Goal: Navigation & Orientation: Find specific page/section

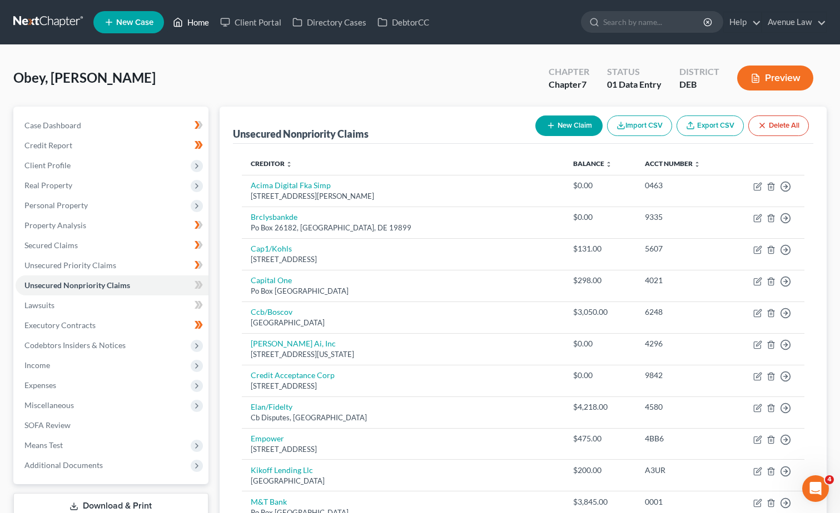
click at [198, 23] on link "Home" at bounding box center [190, 22] width 47 height 20
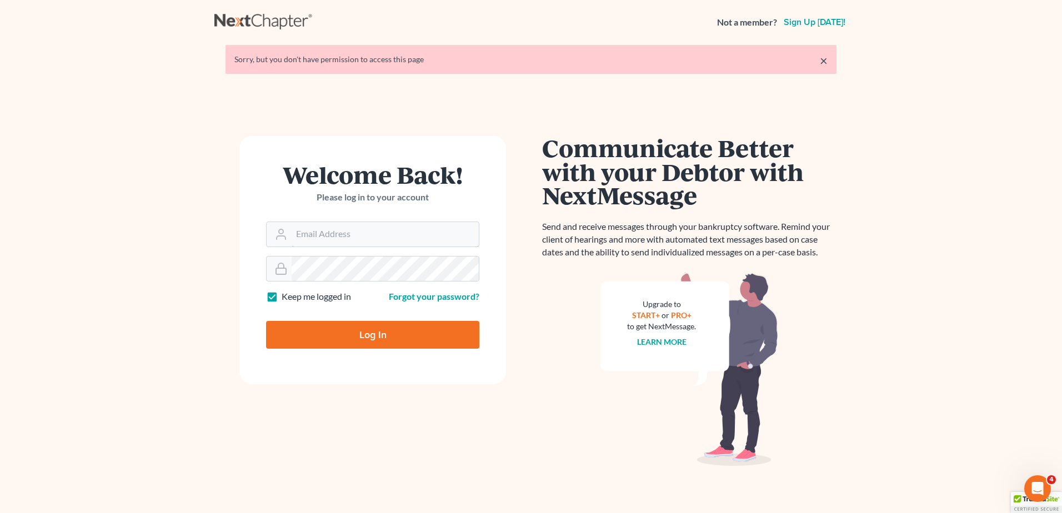
type input "[EMAIL_ADDRESS][DOMAIN_NAME]"
click at [368, 338] on input "Log In" at bounding box center [372, 335] width 213 height 28
type input "Thinking..."
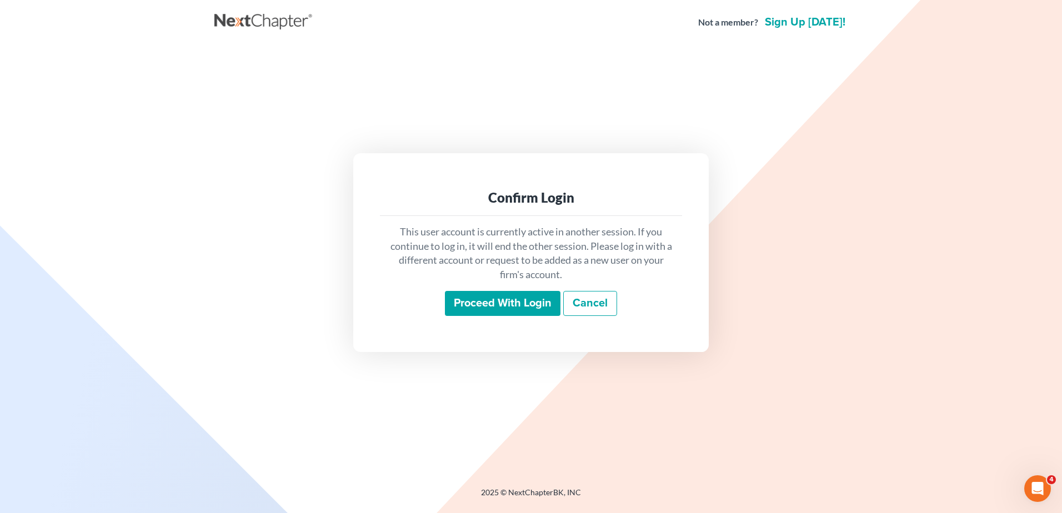
click at [495, 301] on input "Proceed with login" at bounding box center [503, 304] width 116 height 26
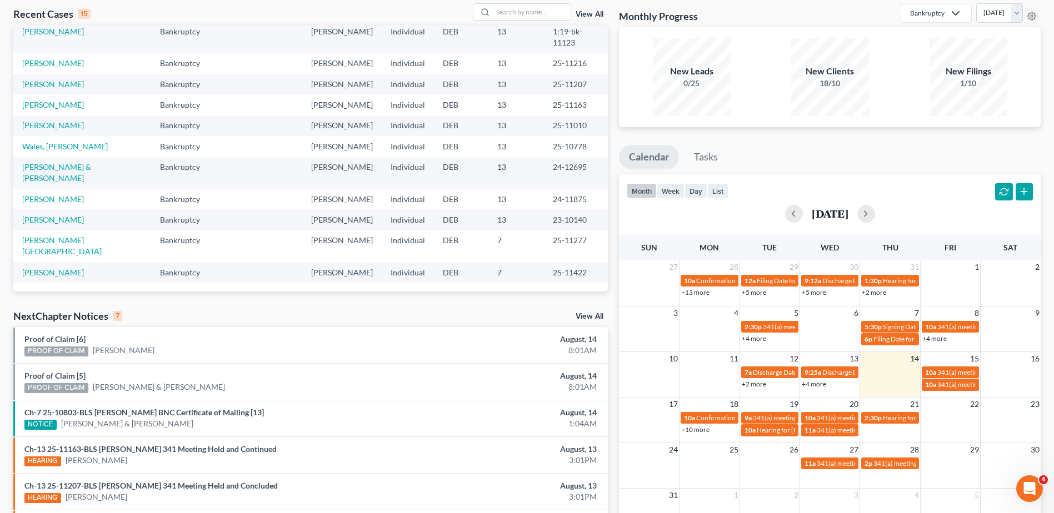
scroll to position [56, 0]
click at [69, 267] on link "Panicola, Anthony" at bounding box center [53, 271] width 62 height 9
select select "0"
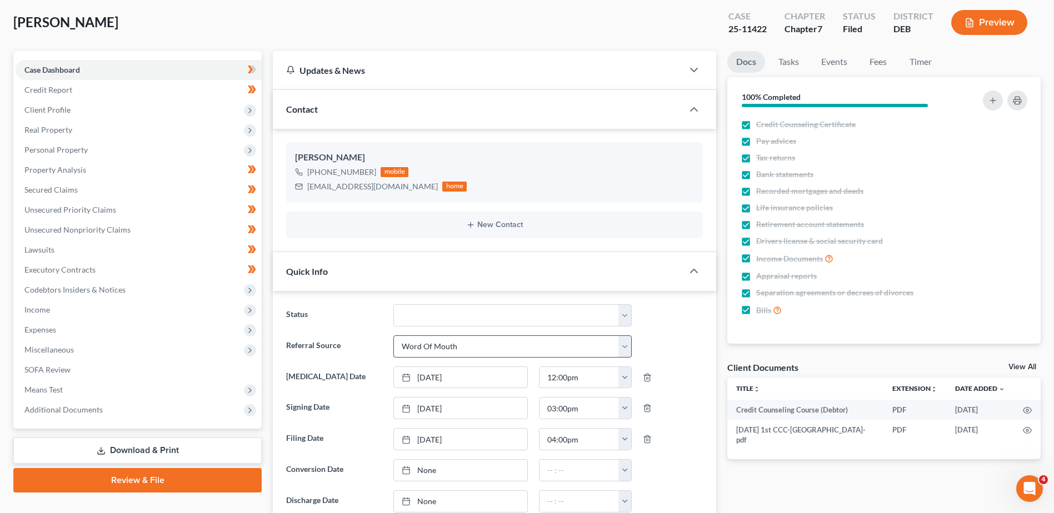
scroll to position [158, 0]
click at [419, 313] on select "01 Data Entry 02 Ready for Review and File 03 Filed 04 341 Scheduled 05 341 Con…" at bounding box center [512, 315] width 238 height 22
select select "3"
click at [393, 304] on select "01 Data Entry 02 Ready for Review and File 03 Filed 04 341 Scheduled 05 341 Con…" at bounding box center [512, 315] width 238 height 22
click at [52, 411] on span "Additional Documents" at bounding box center [63, 409] width 78 height 9
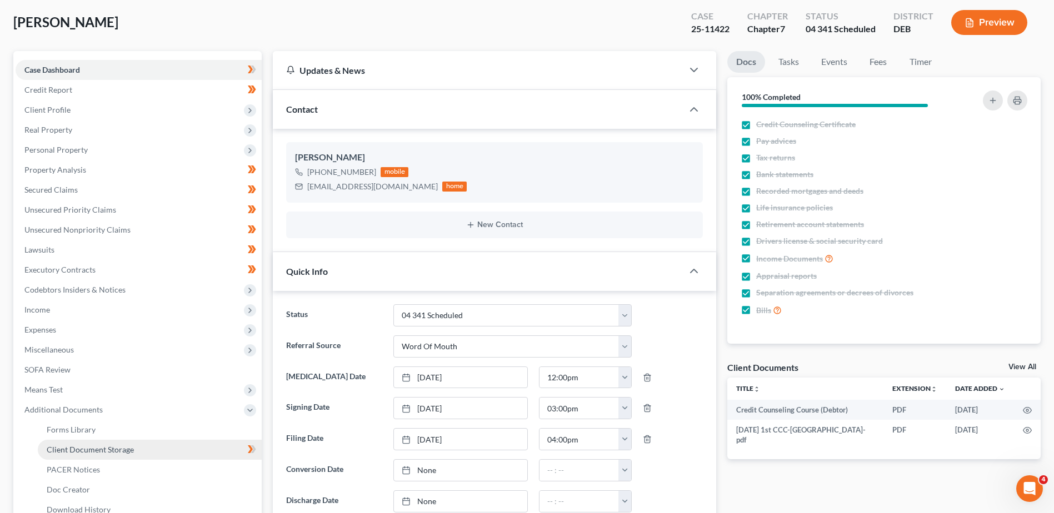
click at [94, 449] on span "Client Document Storage" at bounding box center [90, 449] width 87 height 9
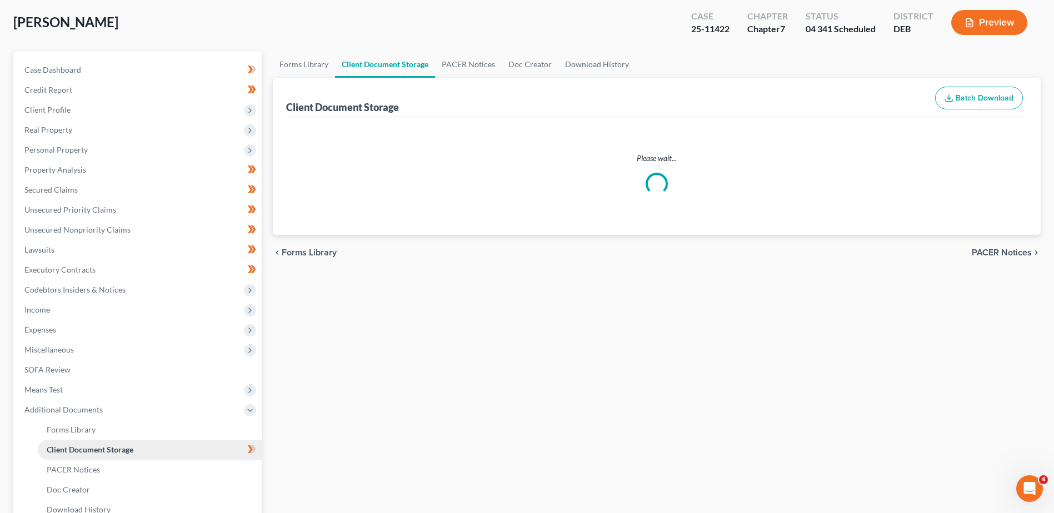
scroll to position [11, 0]
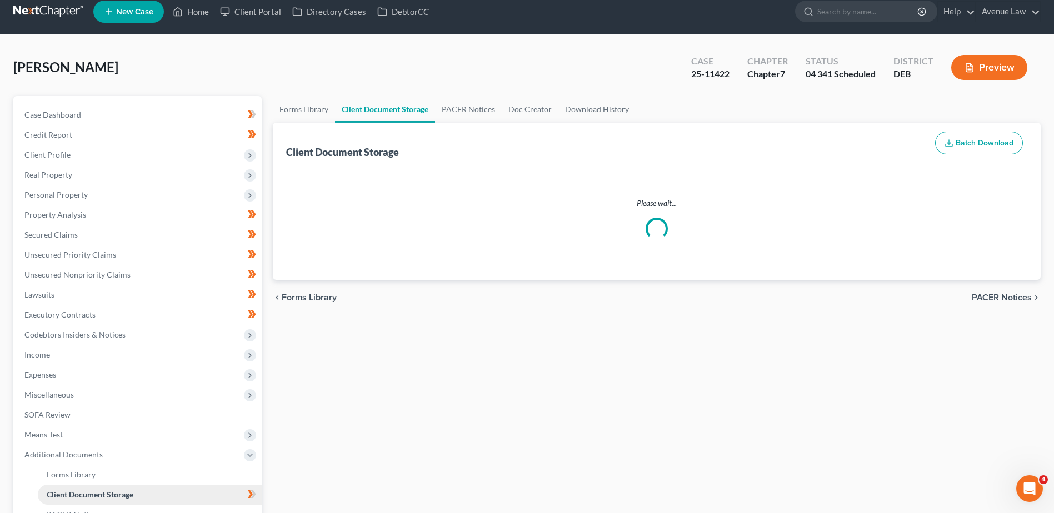
select select "5"
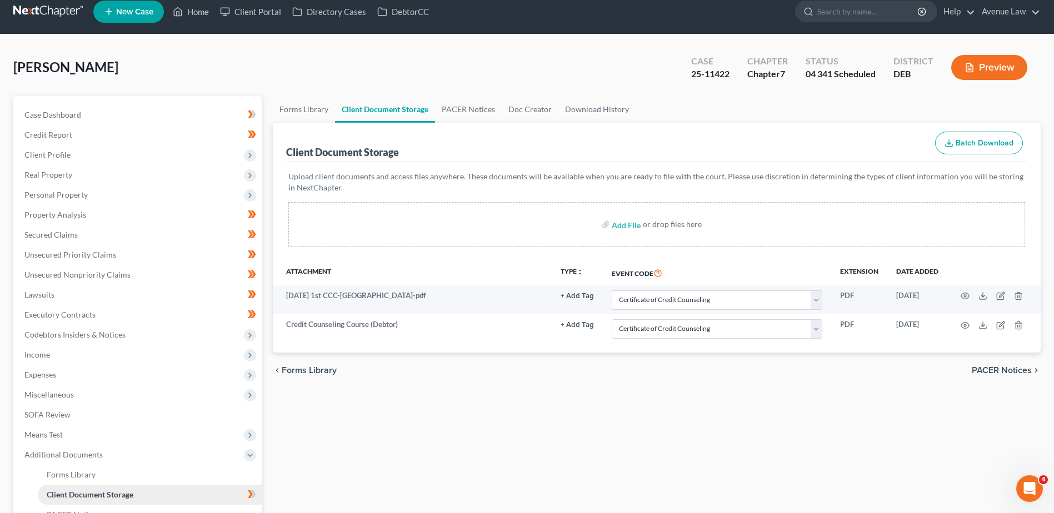
scroll to position [0, 0]
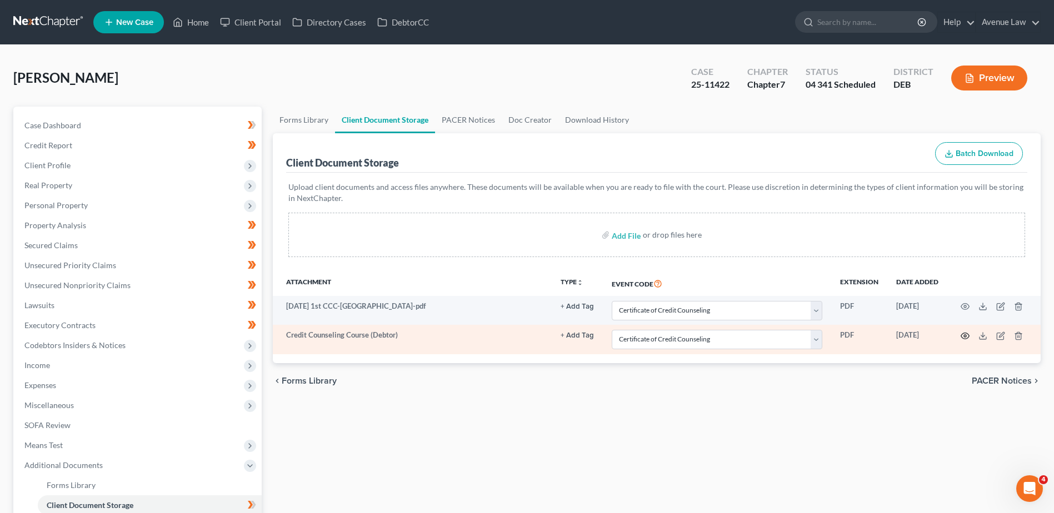
click at [965, 335] on circle "button" at bounding box center [965, 336] width 2 height 2
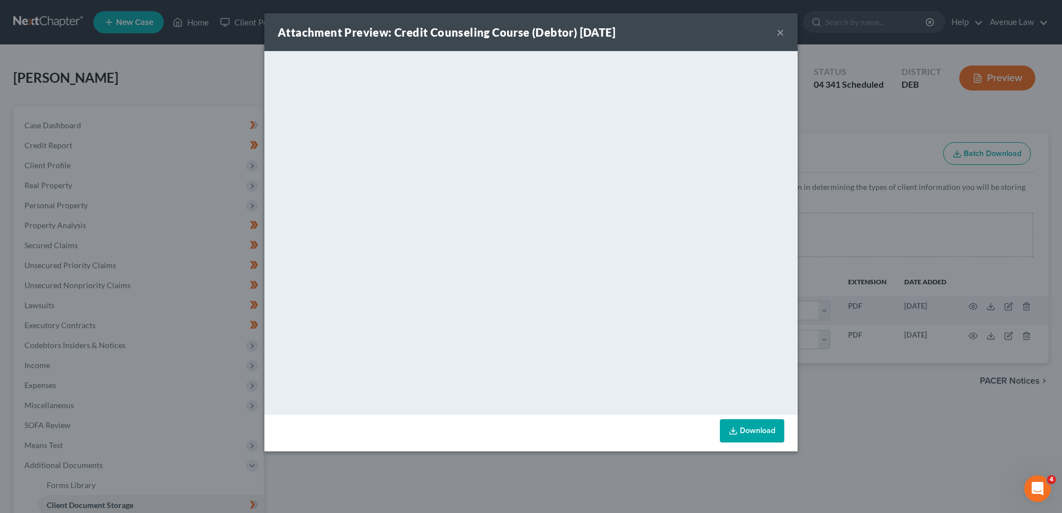
click at [782, 30] on button "×" at bounding box center [781, 32] width 8 height 13
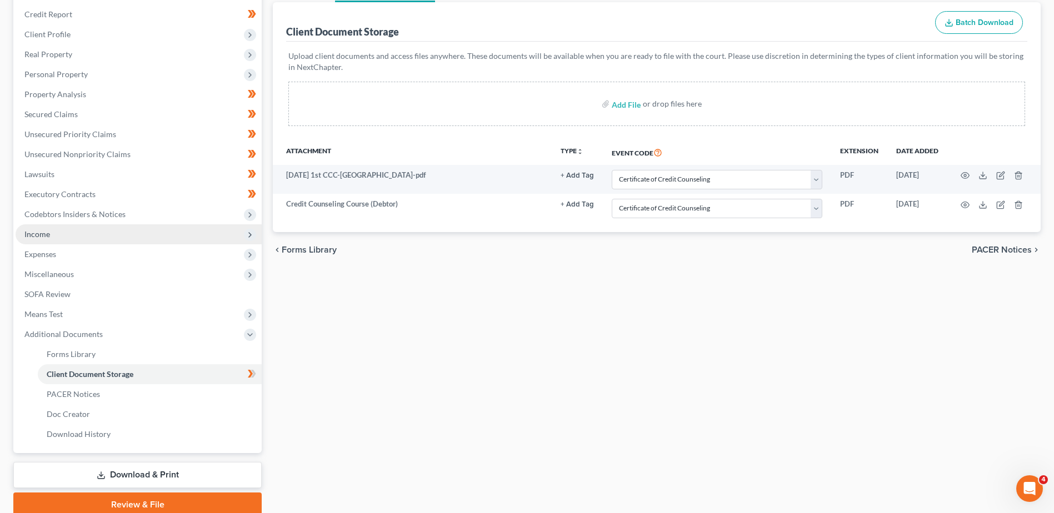
scroll to position [167, 0]
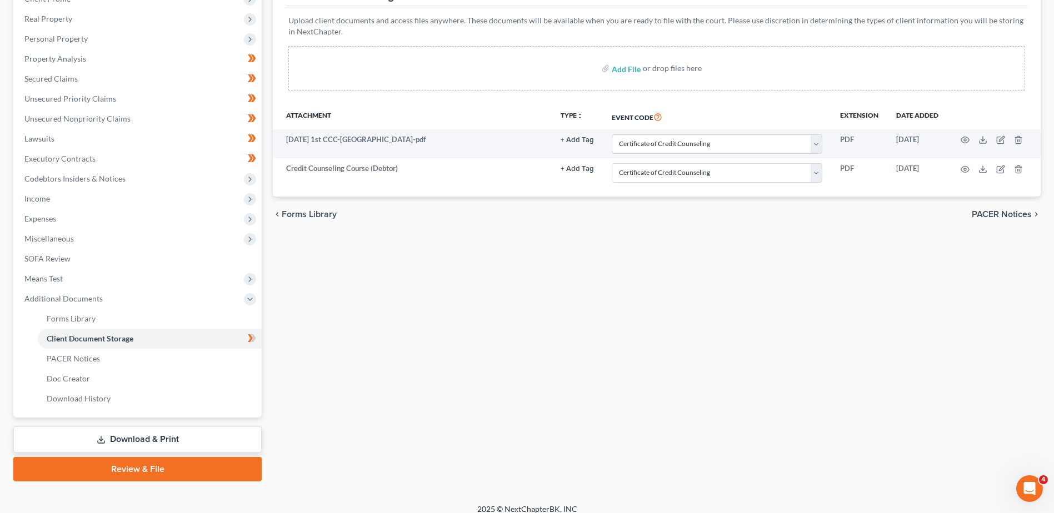
click at [559, 445] on div "Forms Library Client Document Storage PACER Notices Doc Creator Download Histor…" at bounding box center [656, 211] width 779 height 542
click at [696, 291] on div "Forms Library Client Document Storage PACER Notices Doc Creator Download Histor…" at bounding box center [656, 211] width 779 height 542
click at [445, 295] on div "Forms Library Client Document Storage PACER Notices Doc Creator Download Histor…" at bounding box center [656, 211] width 779 height 542
click at [557, 306] on div "Forms Library Client Document Storage PACER Notices Doc Creator Download Histor…" at bounding box center [656, 211] width 779 height 542
click at [67, 356] on span "PACER Notices" at bounding box center [73, 358] width 53 height 9
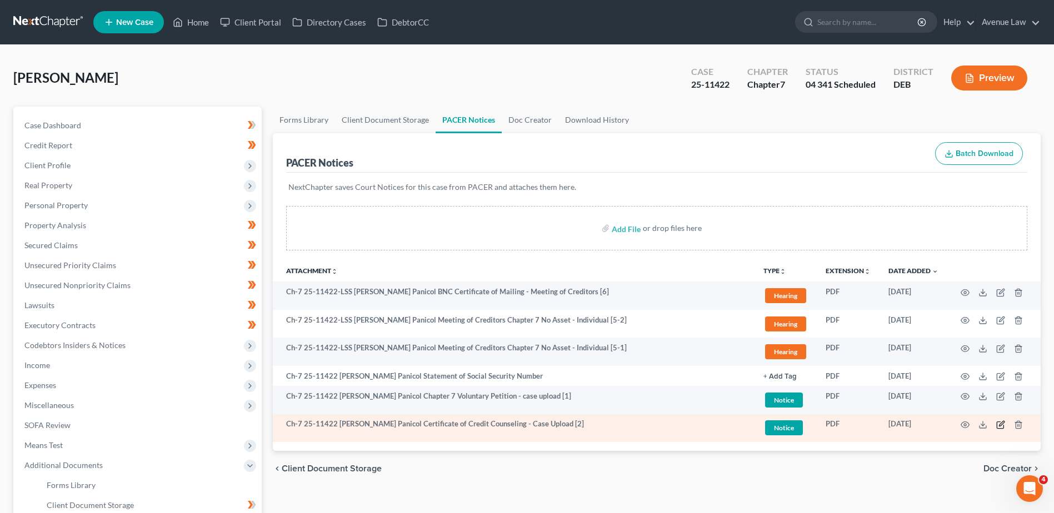
click at [997, 423] on icon "button" at bounding box center [1000, 425] width 7 height 7
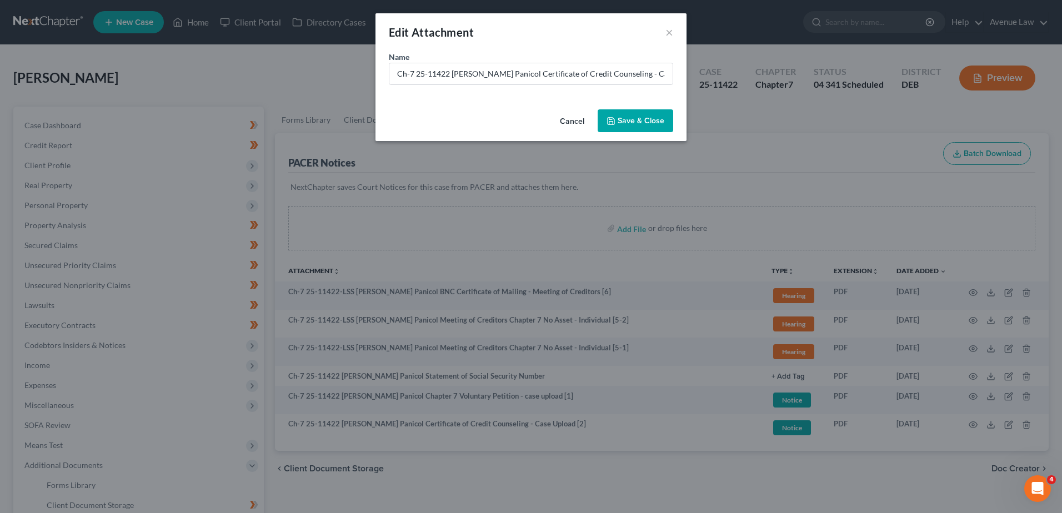
click at [567, 117] on button "Cancel" at bounding box center [572, 122] width 42 height 22
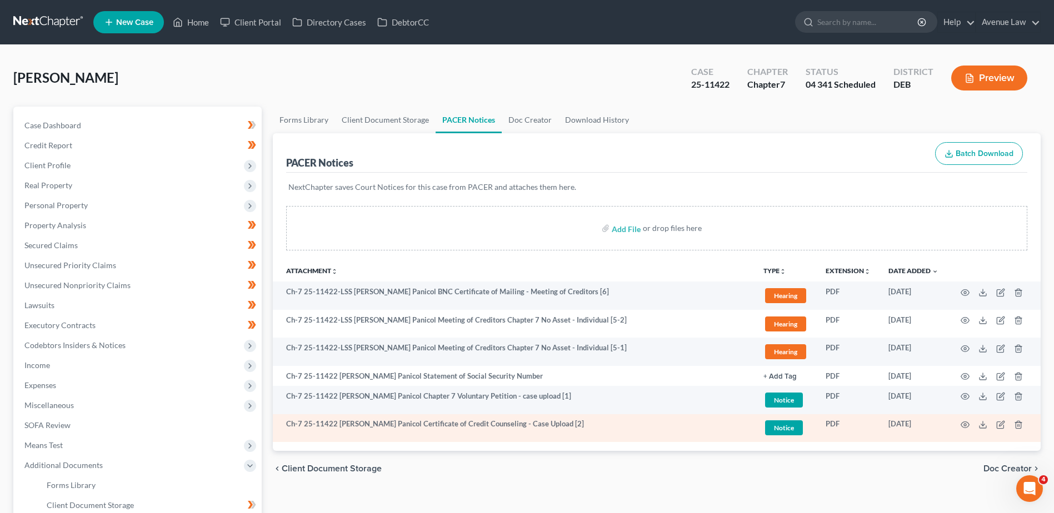
click at [785, 408] on span "Notice" at bounding box center [784, 400] width 38 height 15
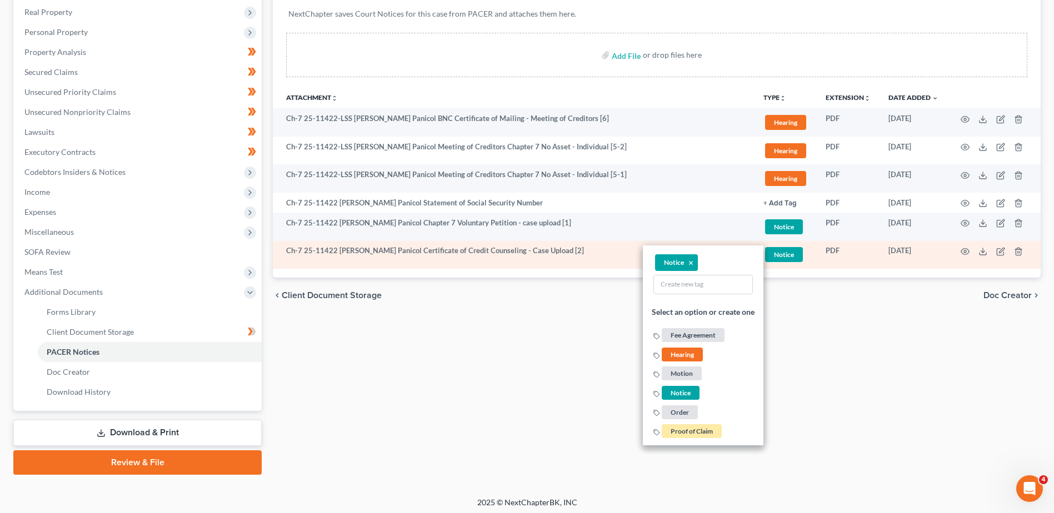
scroll to position [177, 0]
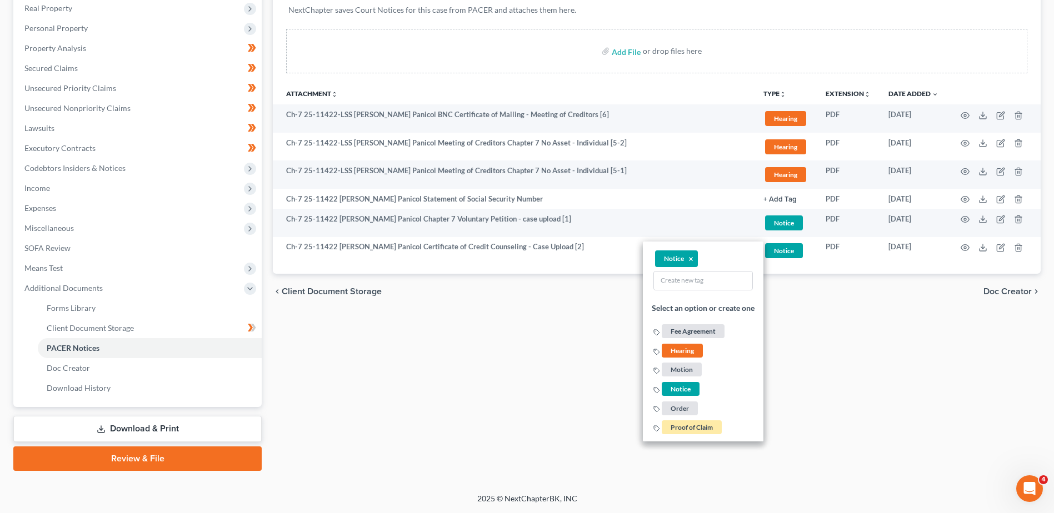
click at [813, 423] on div "Forms Library Client Document Storage PACER Notices Doc Creator Download Histor…" at bounding box center [656, 200] width 779 height 542
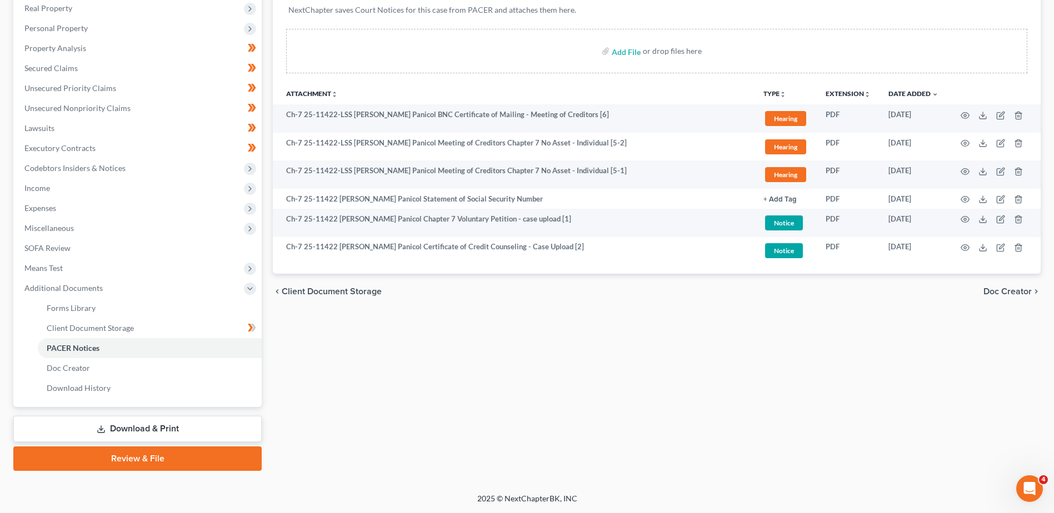
click at [628, 397] on div "Forms Library Client Document Storage PACER Notices Doc Creator Download Histor…" at bounding box center [656, 200] width 779 height 542
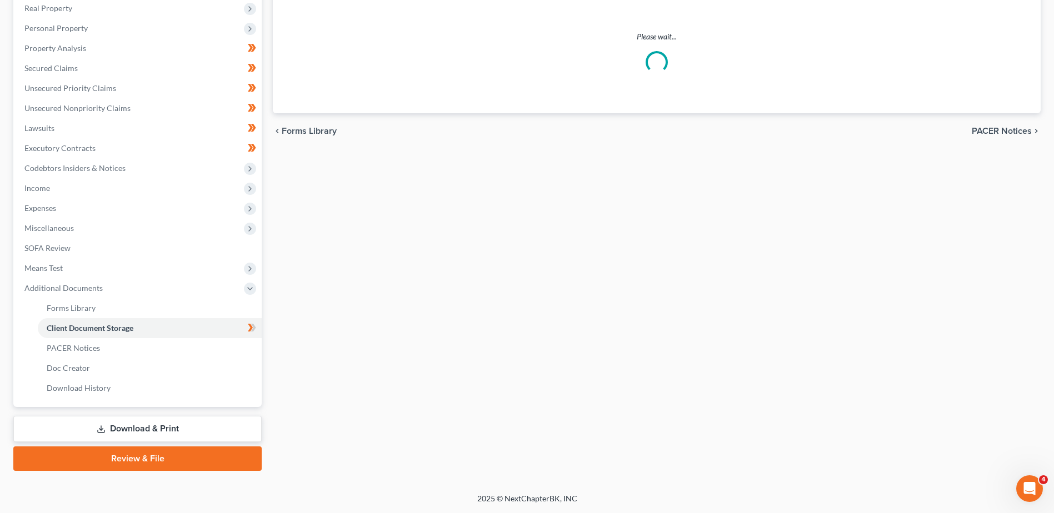
scroll to position [167, 0]
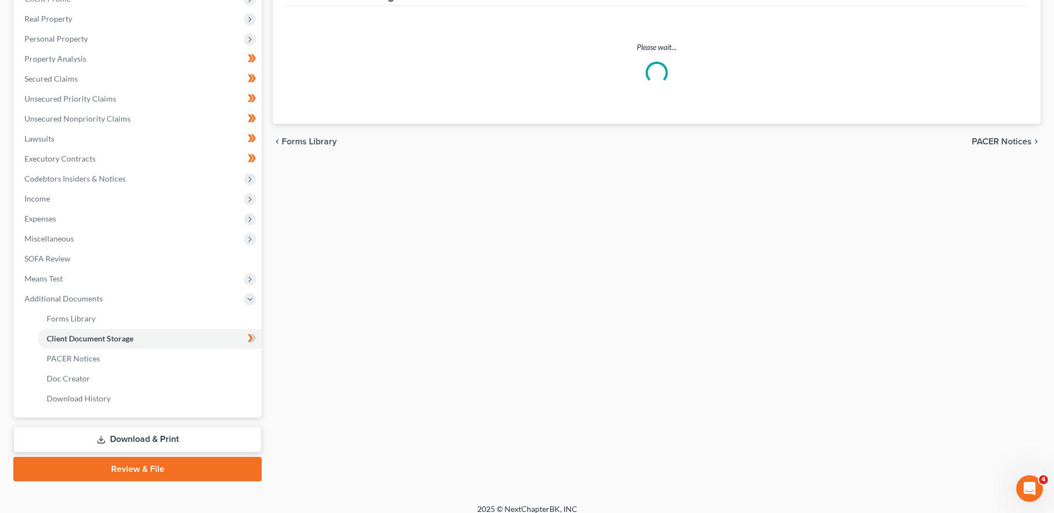
select select "5"
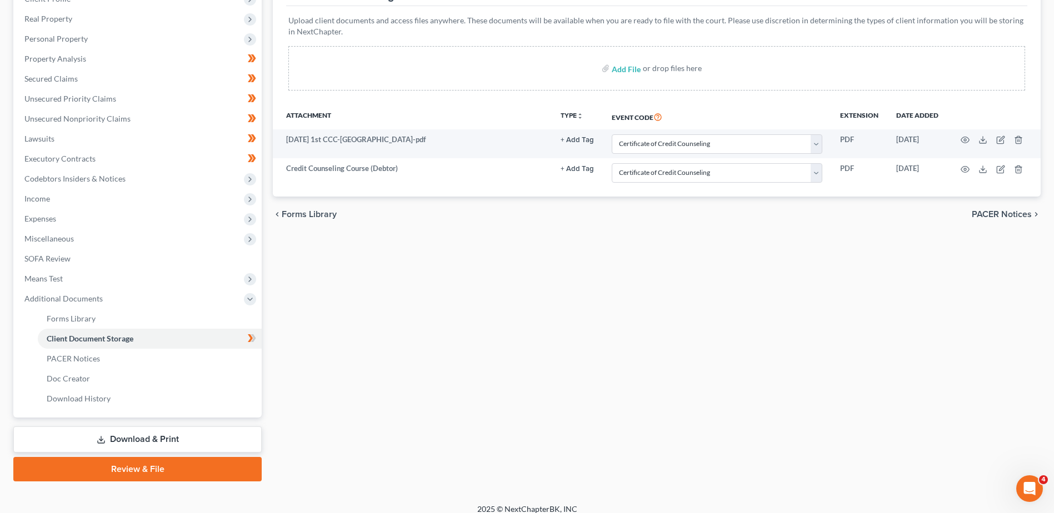
select select "0"
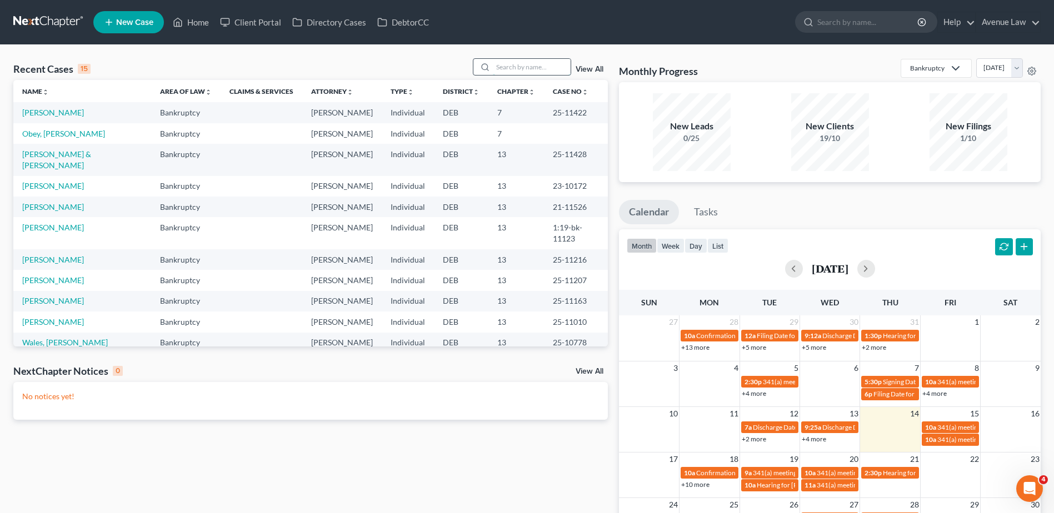
click at [535, 64] on input "search" at bounding box center [532, 67] width 78 height 16
type input "sanders"
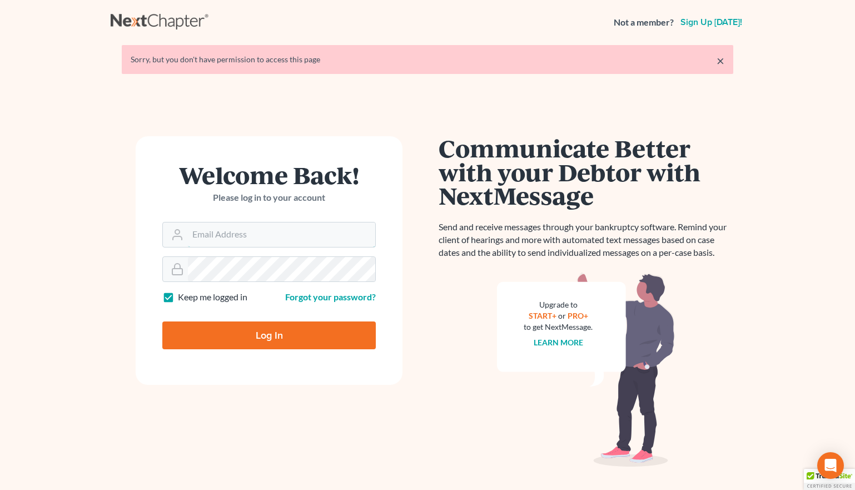
type input "[EMAIL_ADDRESS][DOMAIN_NAME]"
click at [258, 339] on input "Log In" at bounding box center [268, 335] width 213 height 28
type input "Thinking..."
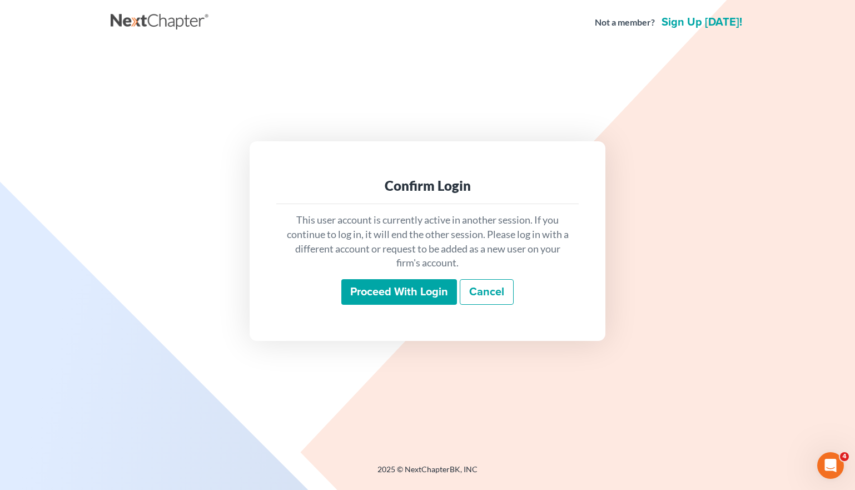
click at [417, 292] on input "Proceed with login" at bounding box center [399, 292] width 116 height 26
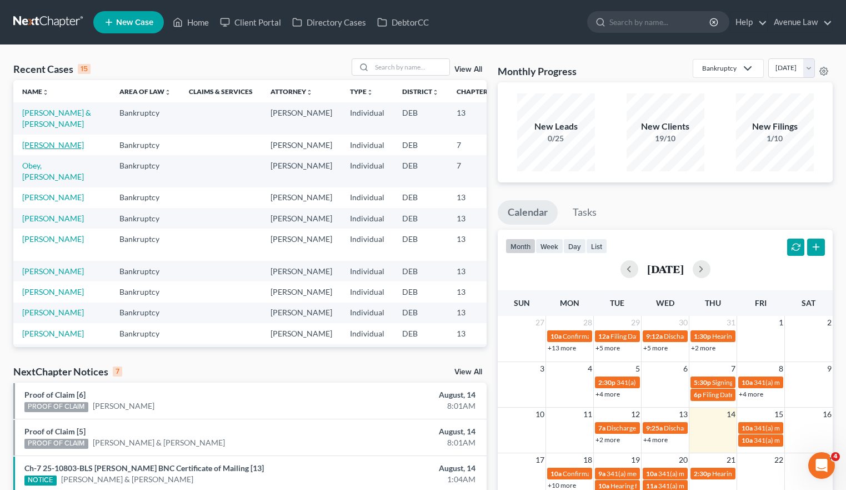
click at [41, 149] on link "[PERSON_NAME]" at bounding box center [53, 144] width 62 height 9
select select "0"
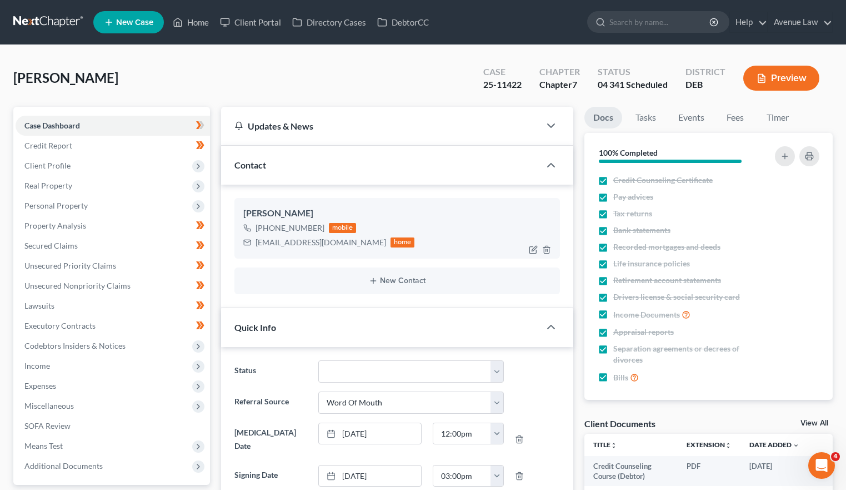
scroll to position [158, 0]
drag, startPoint x: 261, startPoint y: 224, endPoint x: 324, endPoint y: 229, distance: 62.9
click at [324, 229] on div "[PHONE_NUMBER] mobile" at bounding box center [329, 228] width 172 height 14
drag, startPoint x: 323, startPoint y: 229, endPoint x: 337, endPoint y: 232, distance: 13.6
drag, startPoint x: 337, startPoint y: 232, endPoint x: 291, endPoint y: 225, distance: 46.0
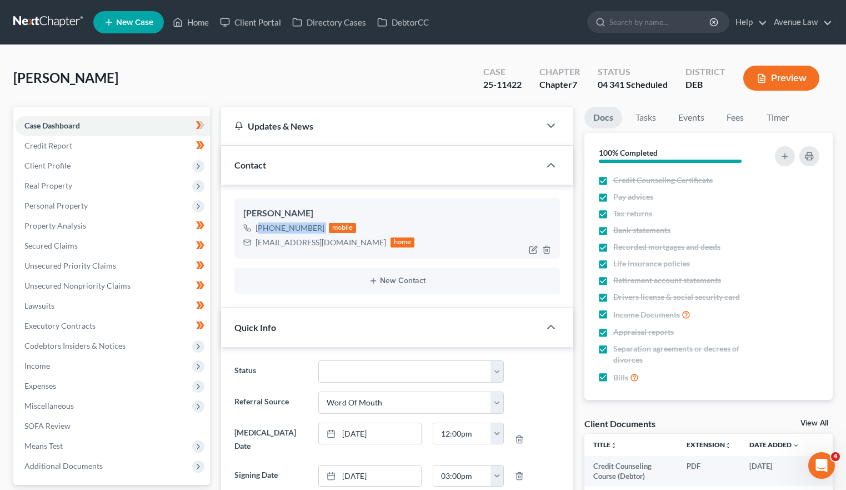
copy div "[PHONE_NUMBER]"
click at [302, 228] on div "[PHONE_NUMBER]" at bounding box center [290, 227] width 69 height 11
click at [296, 228] on div "[PHONE_NUMBER]" at bounding box center [290, 227] width 69 height 11
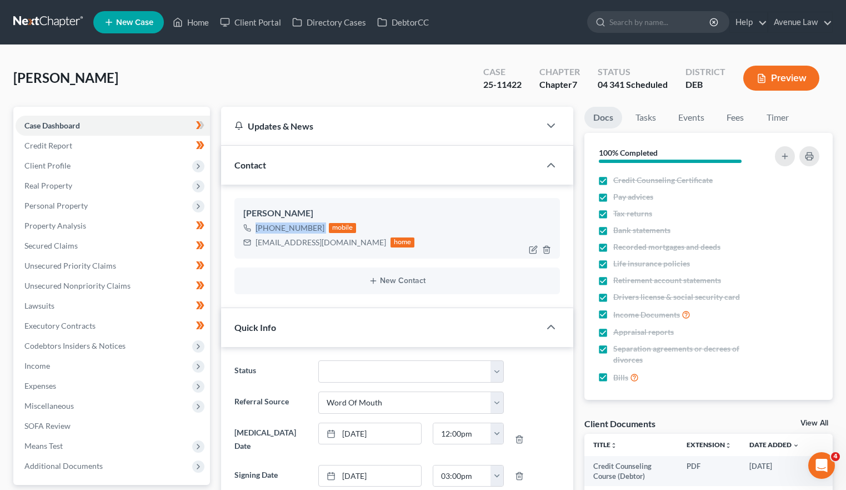
copy div "[PHONE_NUMBER]"
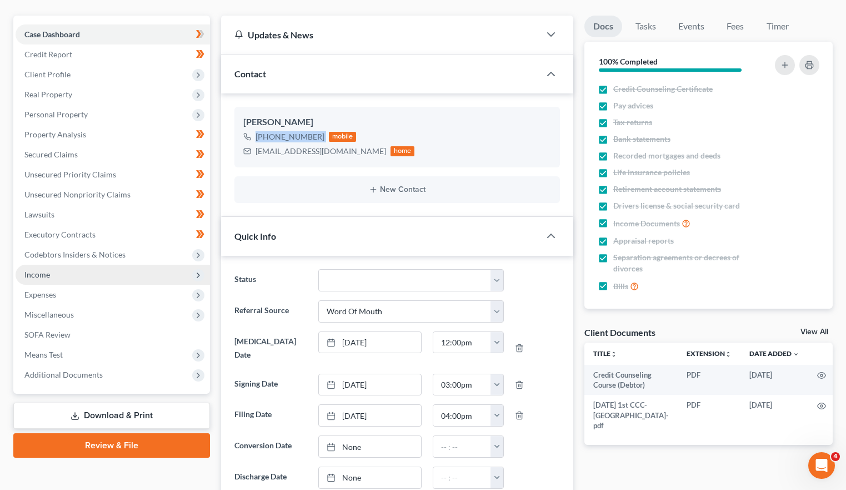
scroll to position [111, 0]
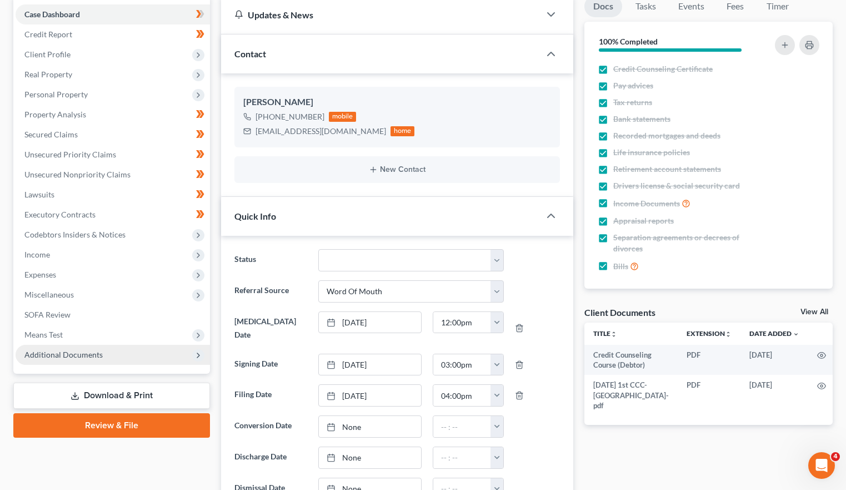
click at [60, 351] on span "Additional Documents" at bounding box center [63, 353] width 78 height 9
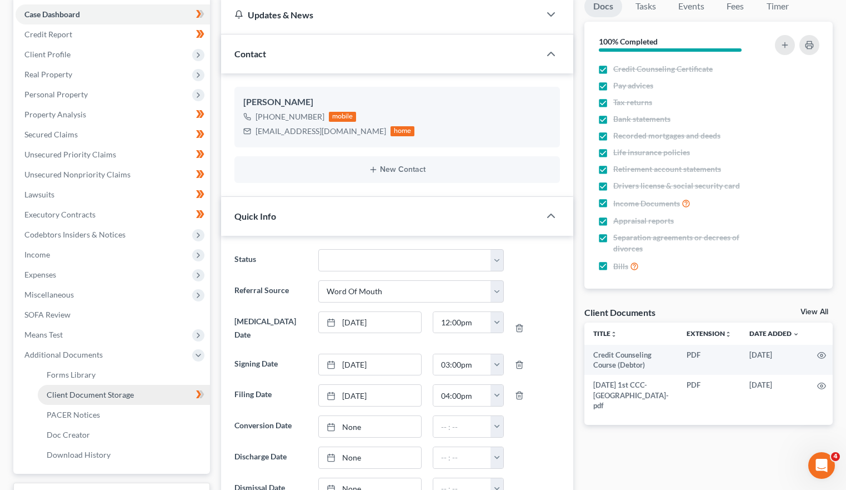
click at [74, 402] on link "Client Document Storage" at bounding box center [124, 394] width 172 height 20
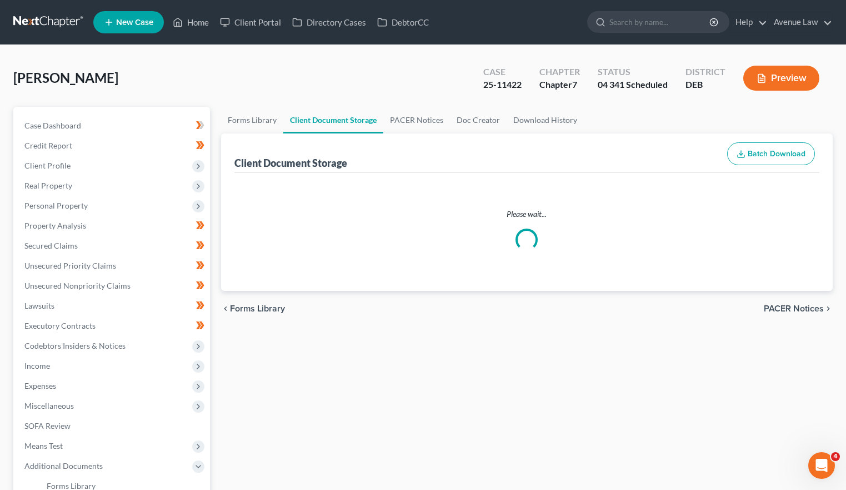
select select "5"
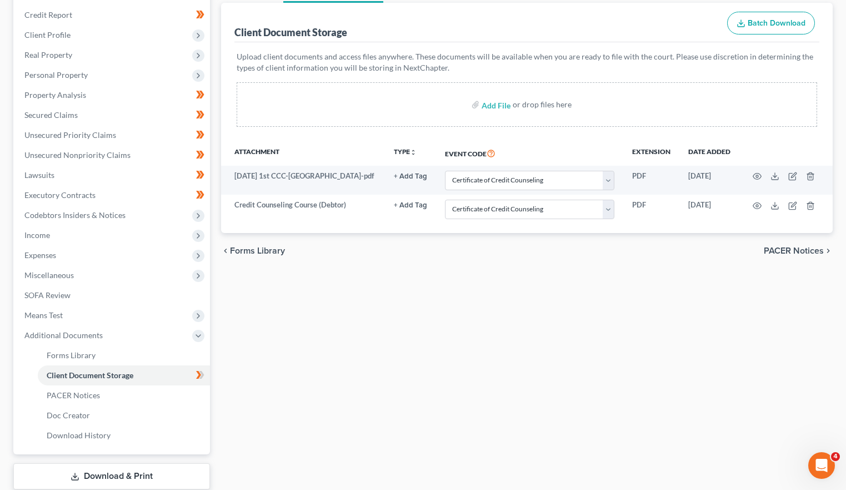
scroll to position [111, 0]
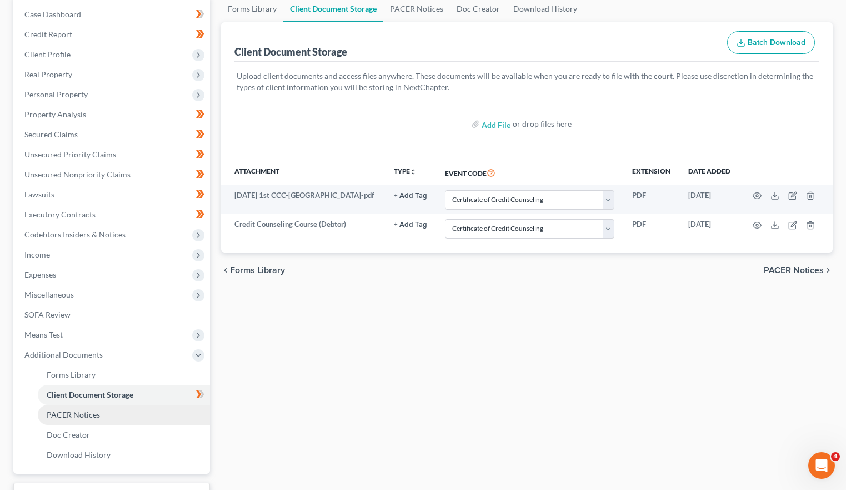
click at [87, 407] on link "PACER Notices" at bounding box center [124, 415] width 172 height 20
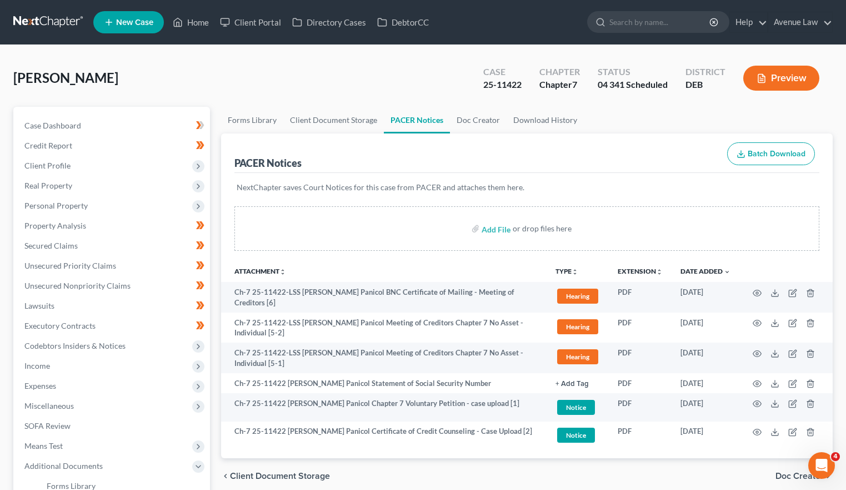
click at [688, 138] on div "PACER Notices Batch Download" at bounding box center [526, 153] width 585 height 40
click at [190, 24] on link "Home" at bounding box center [190, 22] width 47 height 20
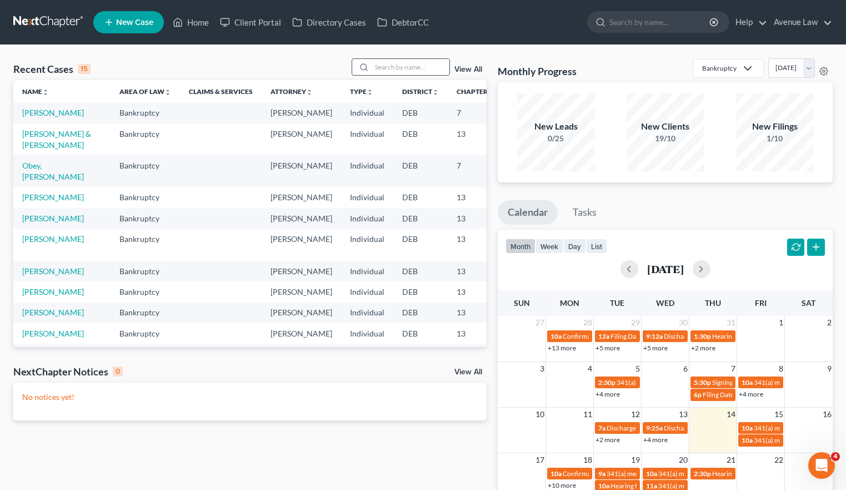
click at [372, 67] on div at bounding box center [362, 67] width 20 height 16
click at [381, 67] on input "search" at bounding box center [411, 67] width 78 height 16
type input "[PERSON_NAME]"
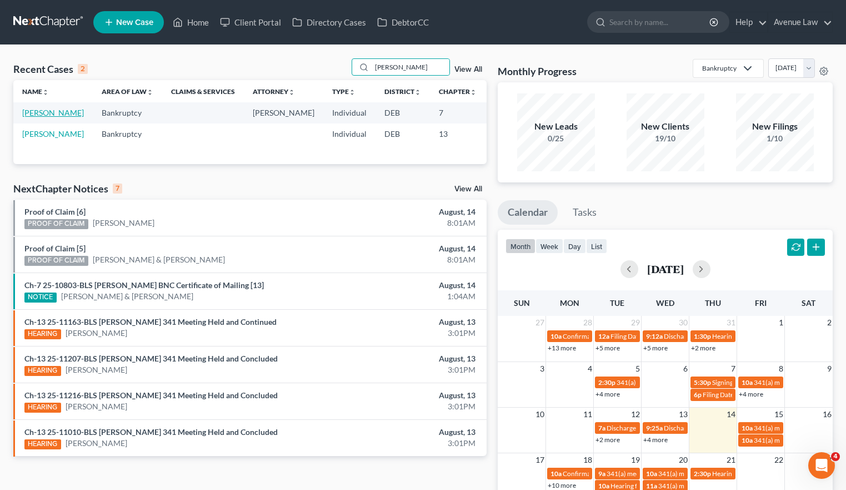
click at [31, 117] on link "[PERSON_NAME]" at bounding box center [53, 112] width 62 height 9
select select "0"
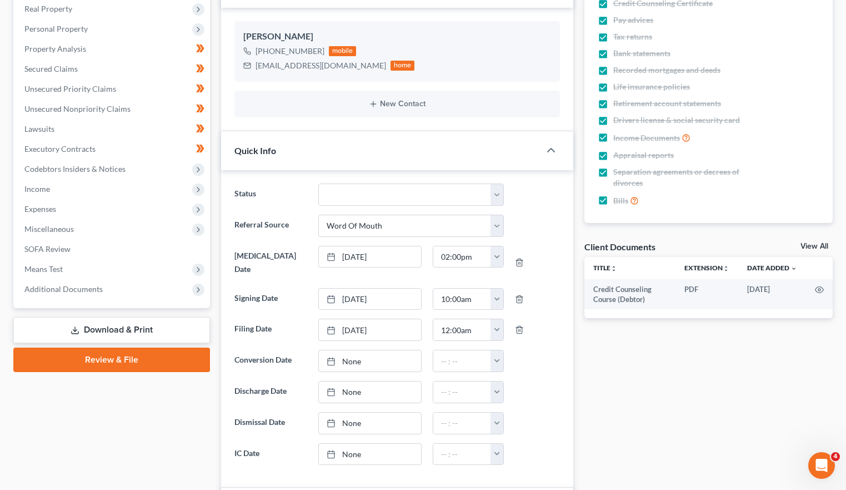
scroll to position [167, 0]
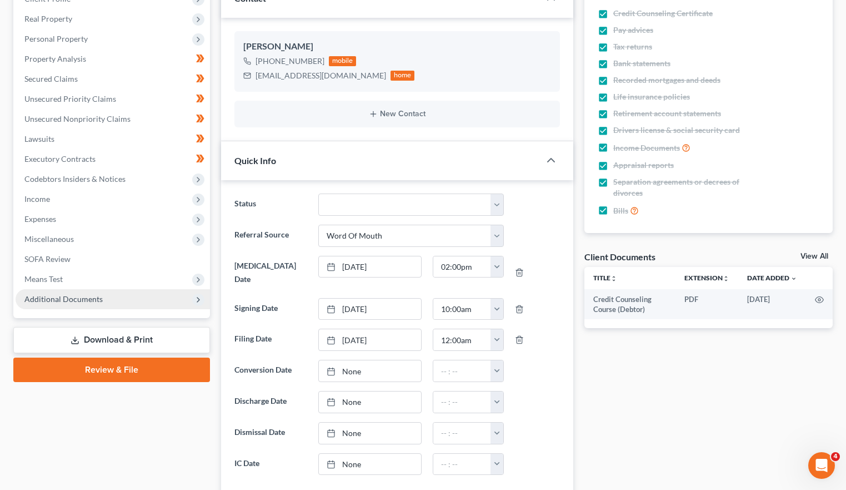
click at [61, 297] on span "Additional Documents" at bounding box center [63, 298] width 78 height 9
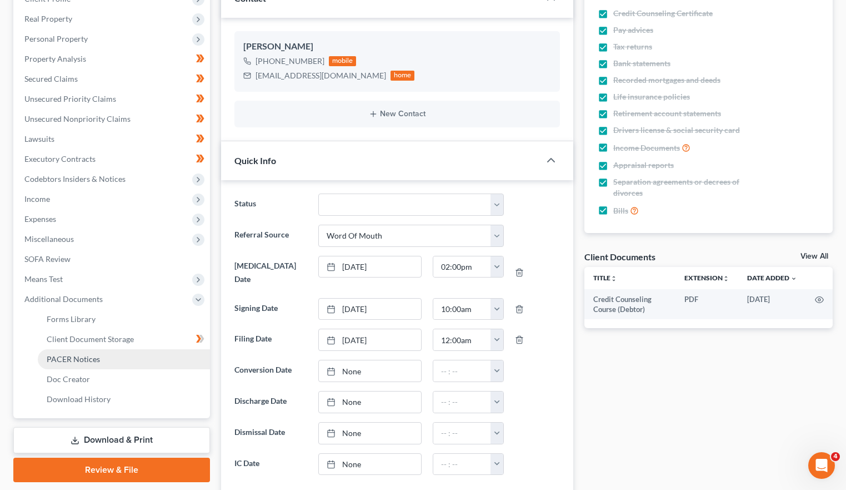
click at [83, 358] on span "PACER Notices" at bounding box center [73, 358] width 53 height 9
